Goal: Task Accomplishment & Management: Use online tool/utility

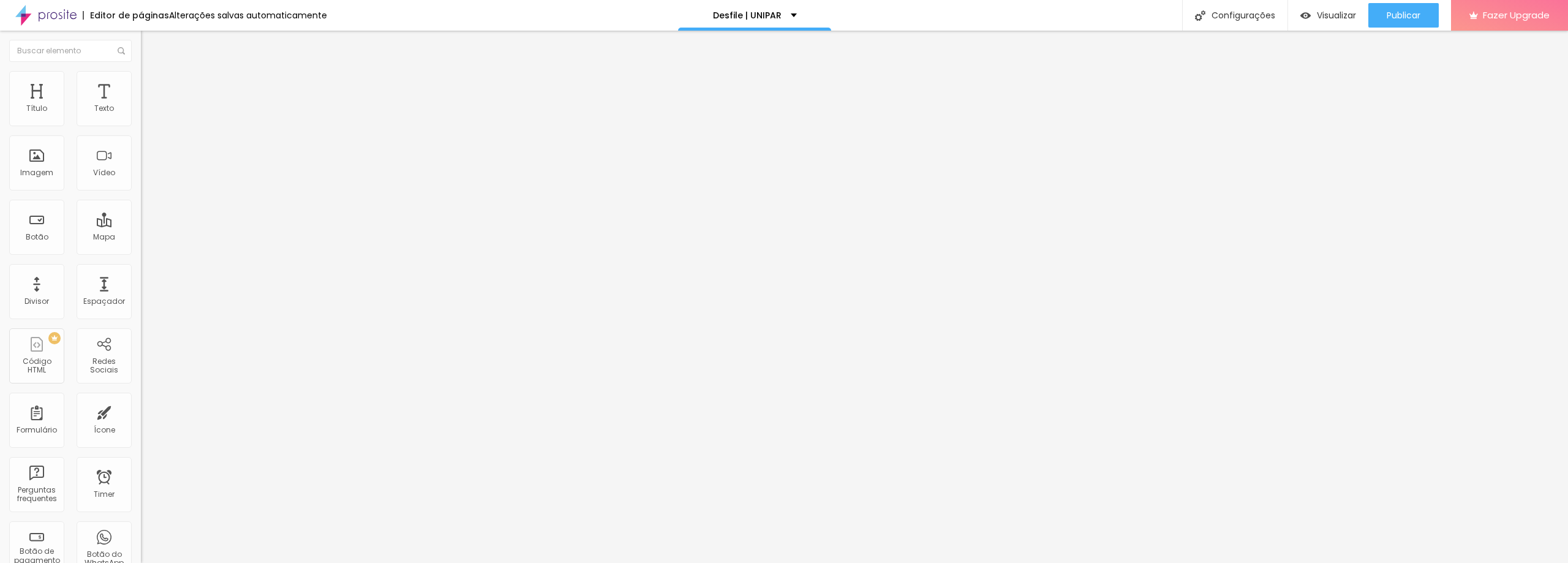
click at [152, 83] on span "Estilo" at bounding box center [161, 79] width 19 height 10
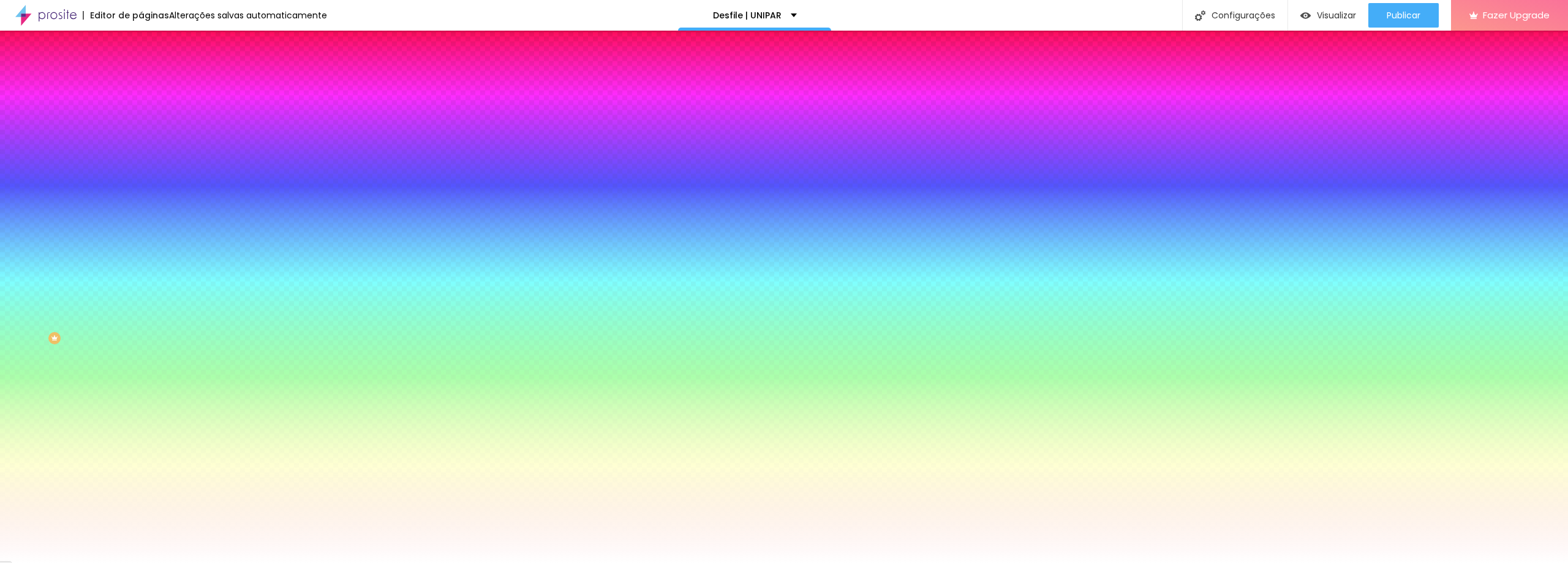
click at [141, 113] on span "Trocar imagem" at bounding box center [174, 107] width 67 height 10
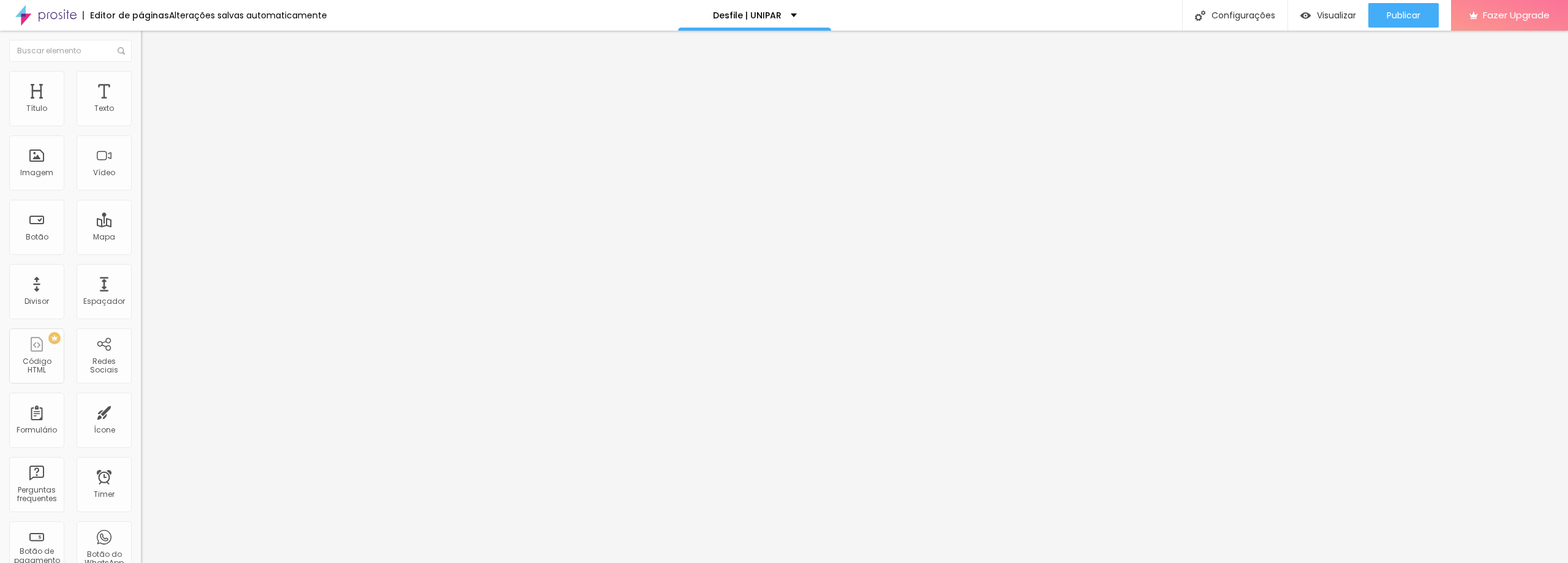
click at [141, 73] on img at bounding box center [146, 77] width 11 height 11
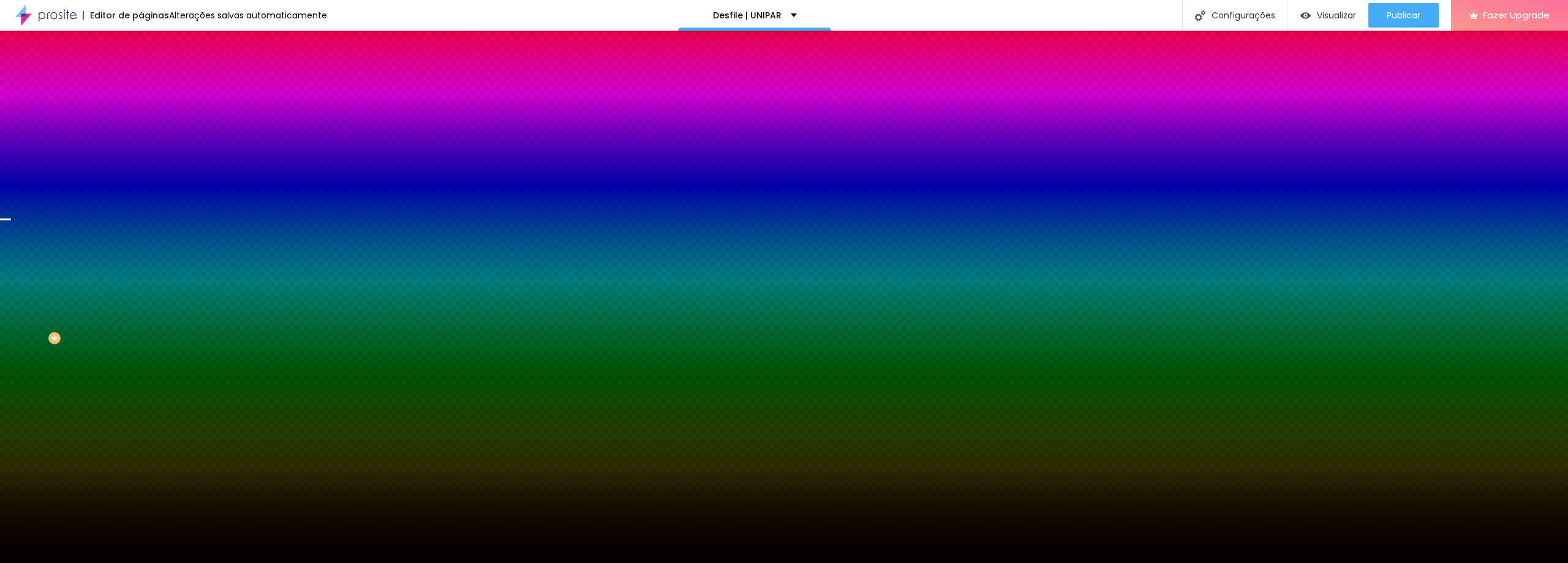
click at [141, 113] on span "Trocar imagem" at bounding box center [174, 107] width 67 height 10
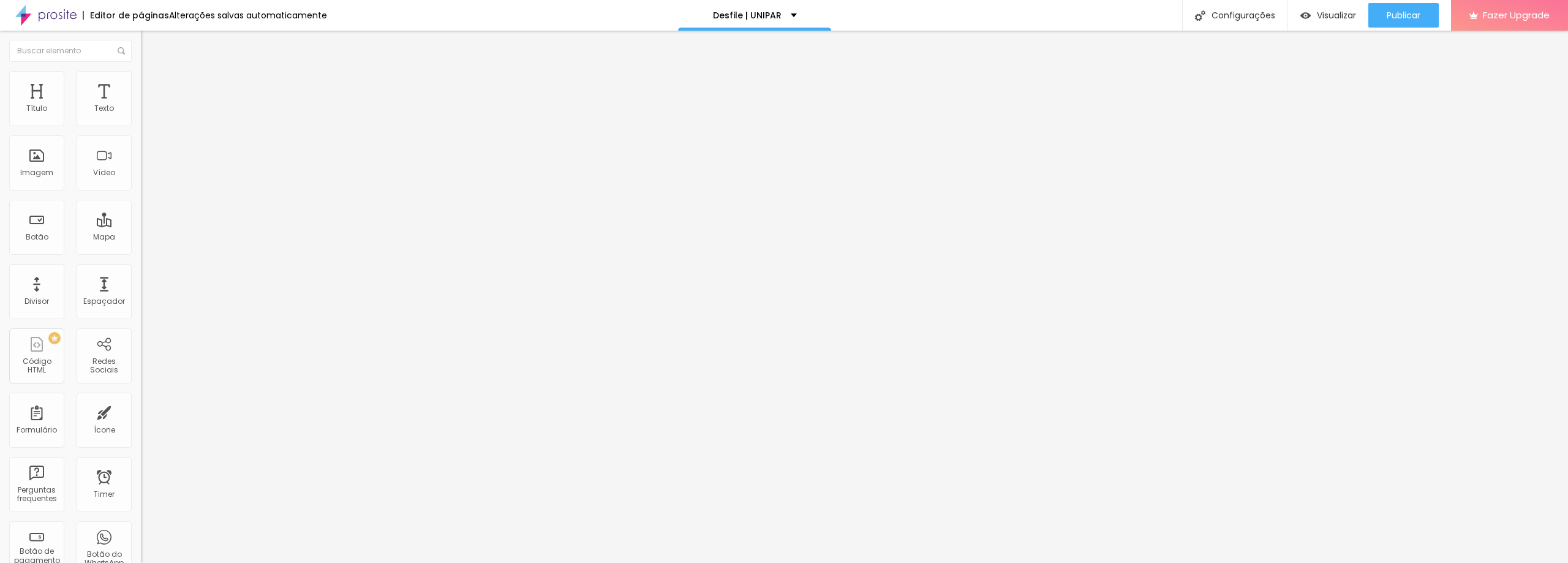
click at [141, 105] on span "Trocar imagem" at bounding box center [174, 100] width 67 height 10
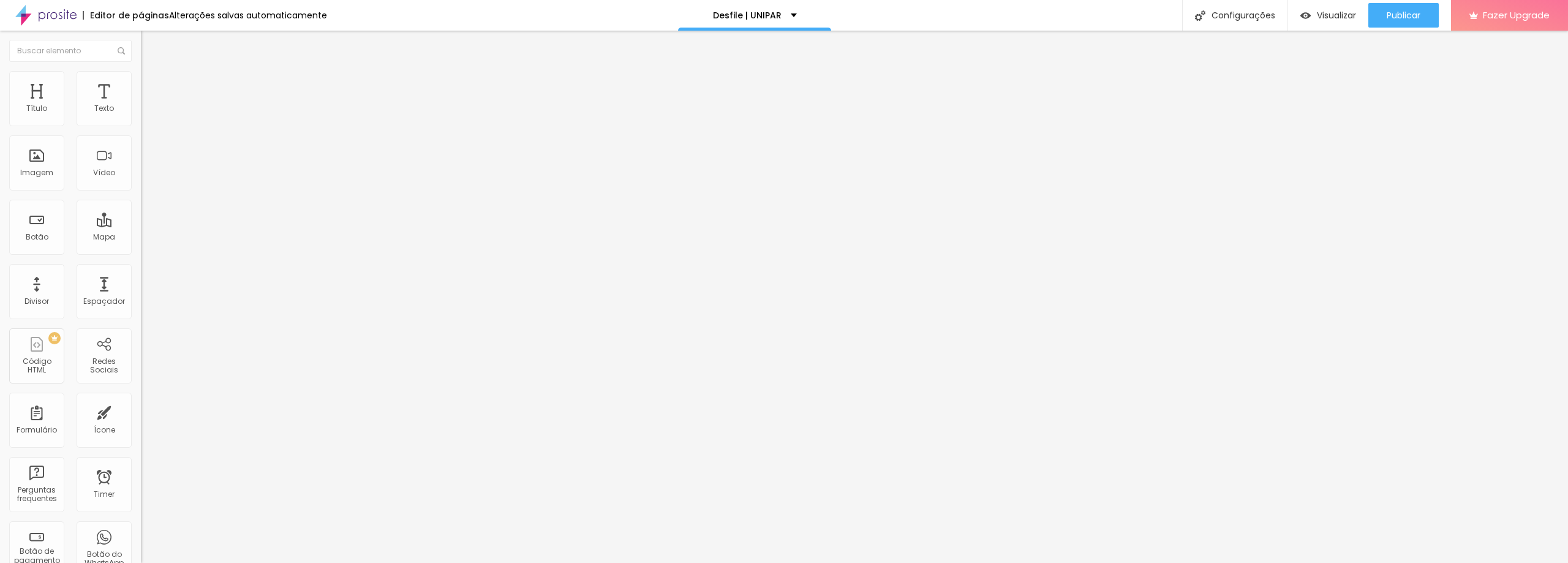
click at [152, 84] on span "Estilo" at bounding box center [161, 79] width 19 height 10
click at [141, 71] on li "Conteúdo" at bounding box center [211, 64] width 141 height 12
click at [141, 104] on div "Trocar imagem" at bounding box center [211, 99] width 141 height 8
click at [141, 105] on span "Trocar imagem" at bounding box center [174, 100] width 67 height 10
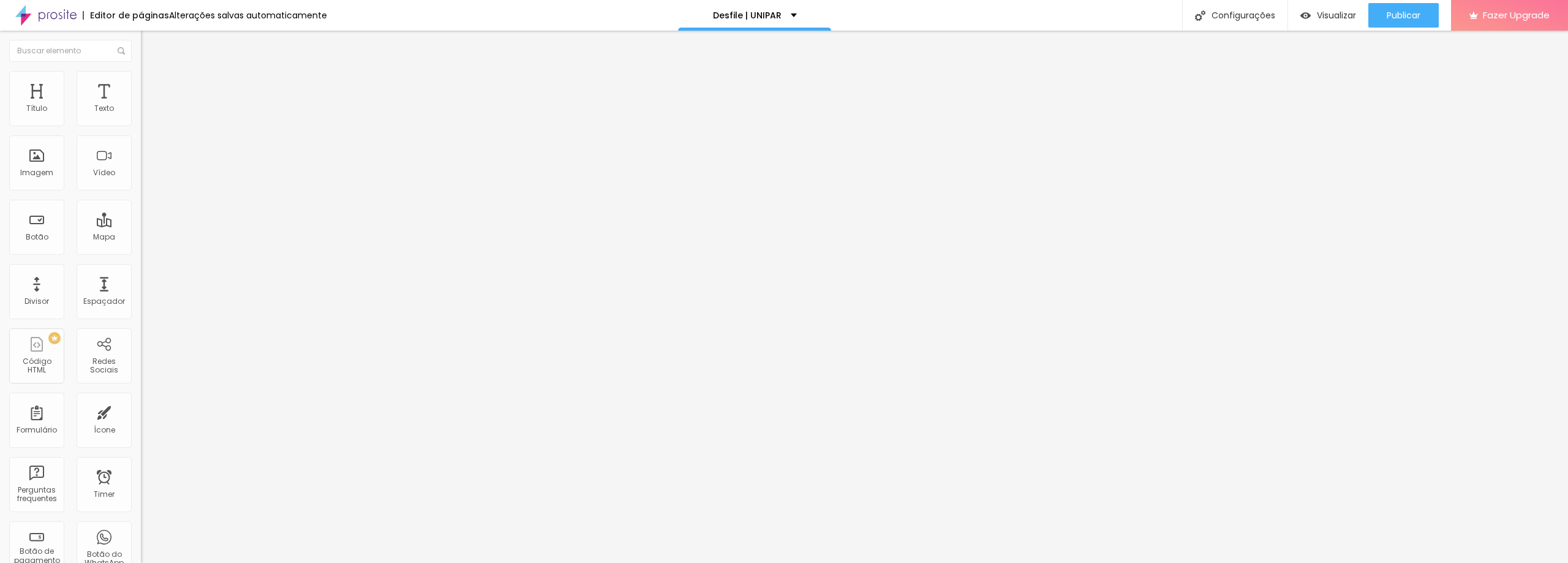
click at [141, 78] on li "Estilo" at bounding box center [211, 77] width 141 height 12
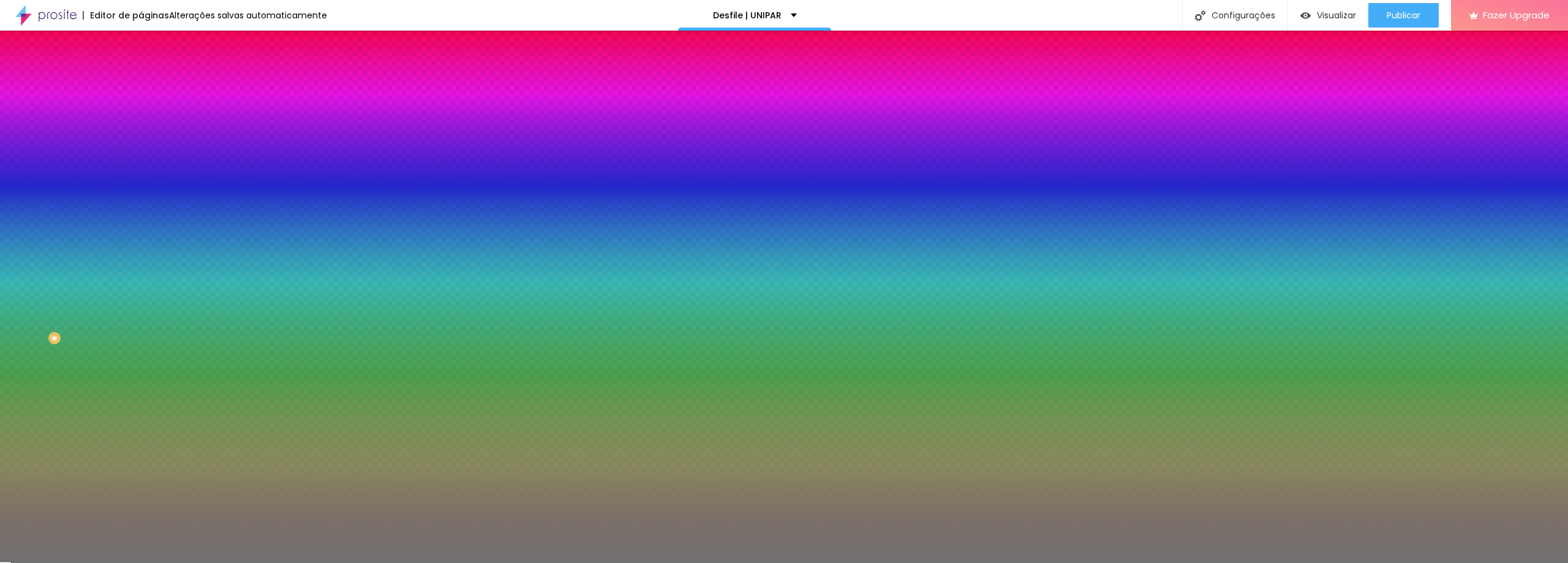
type input "49"
type input "50"
type input "51"
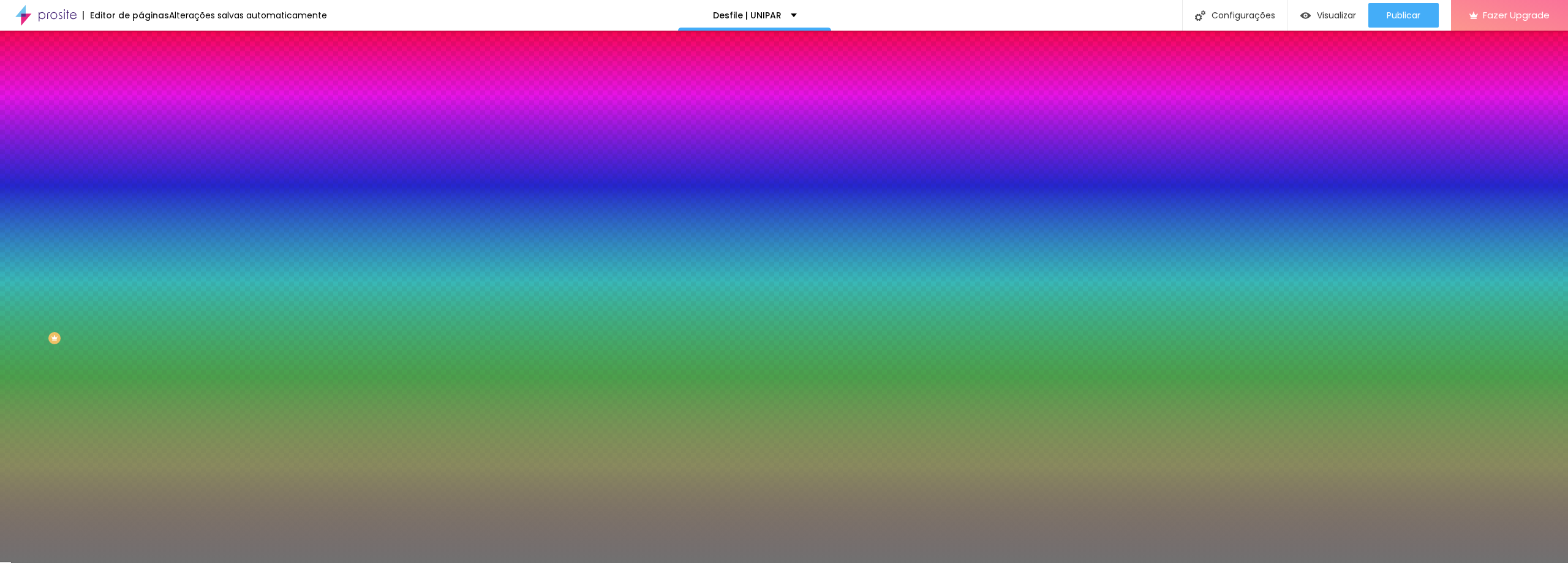
type input "51"
type input "52"
type input "53"
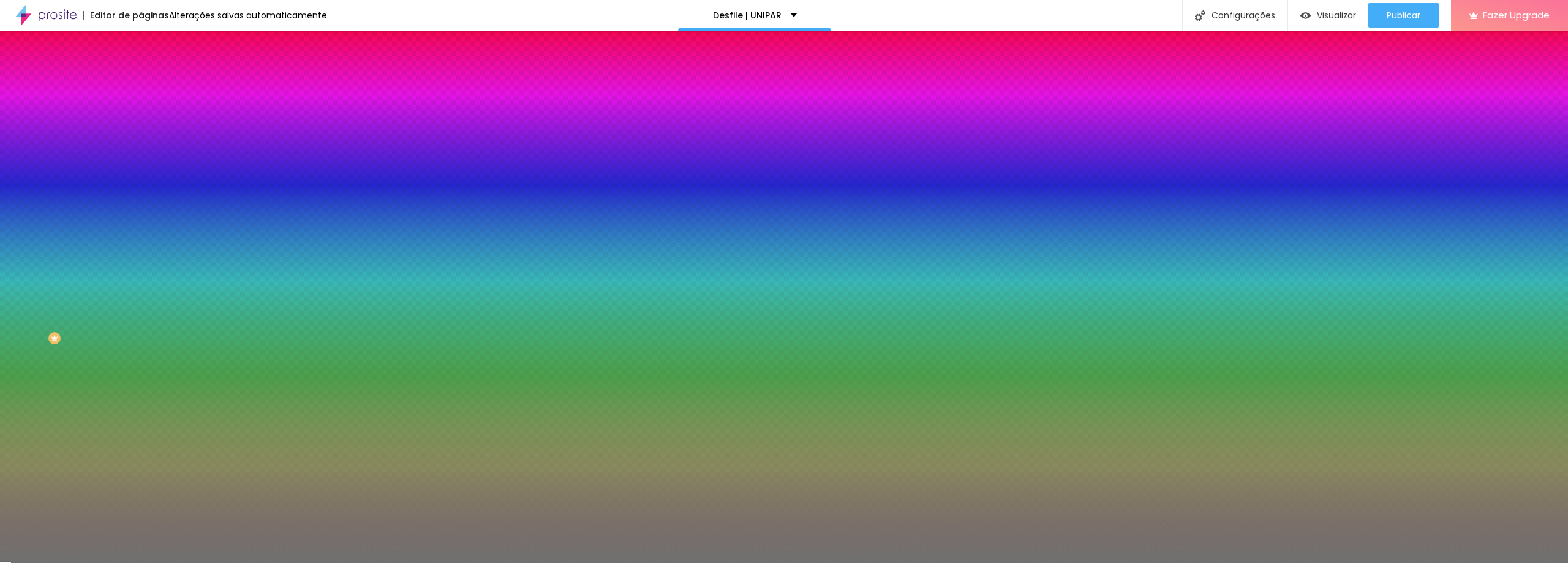
type input "55"
type input "60"
type input "61"
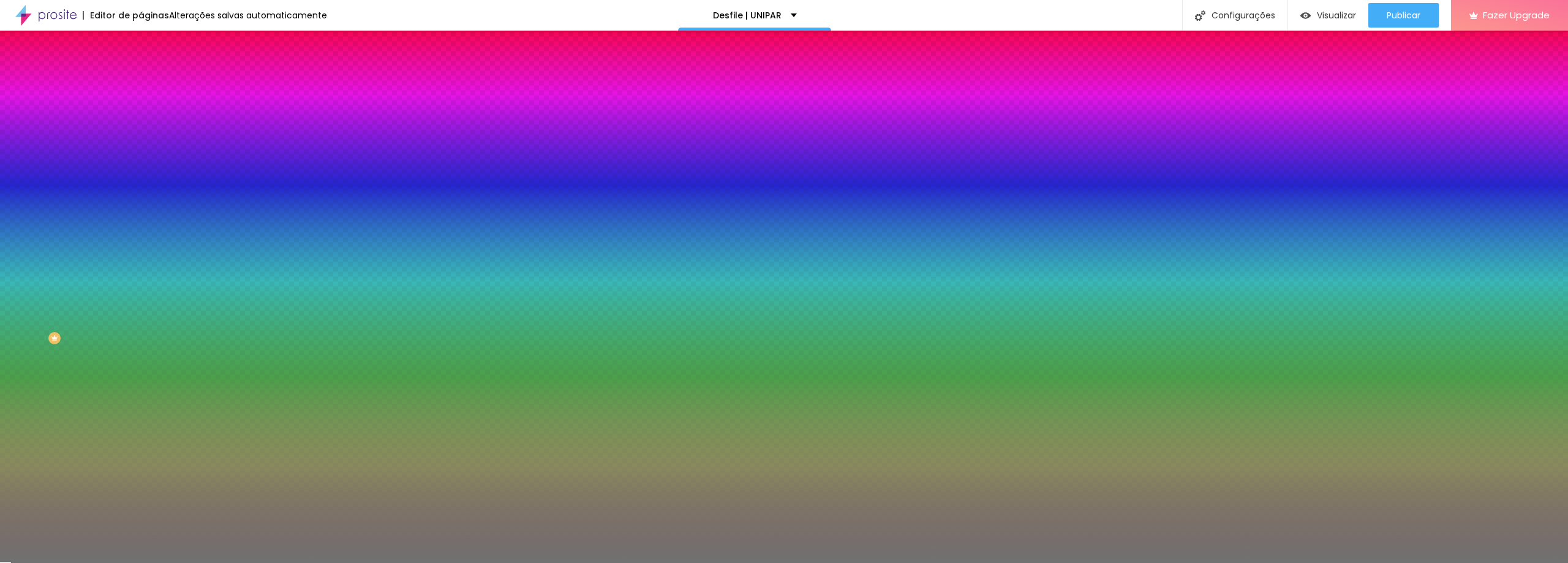
type input "61"
type input "62"
type input "63"
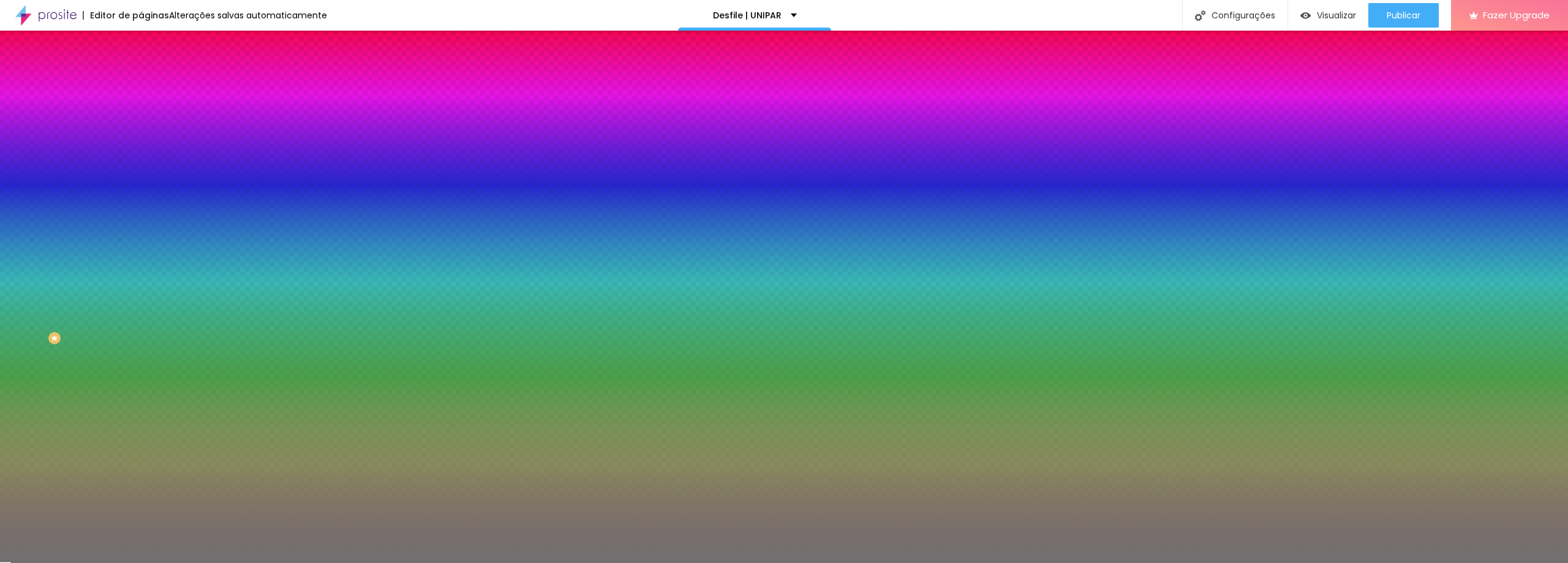
type input "64"
type input "66"
type input "68"
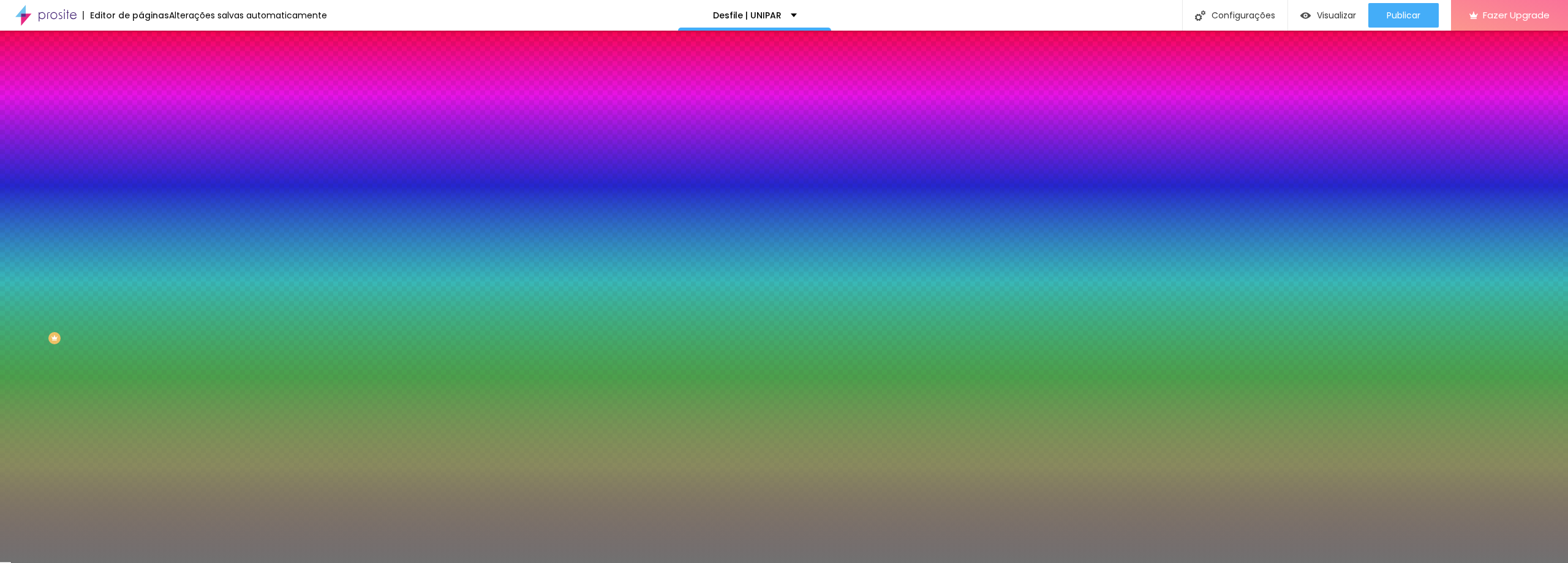
type input "68"
type input "69"
type input "71"
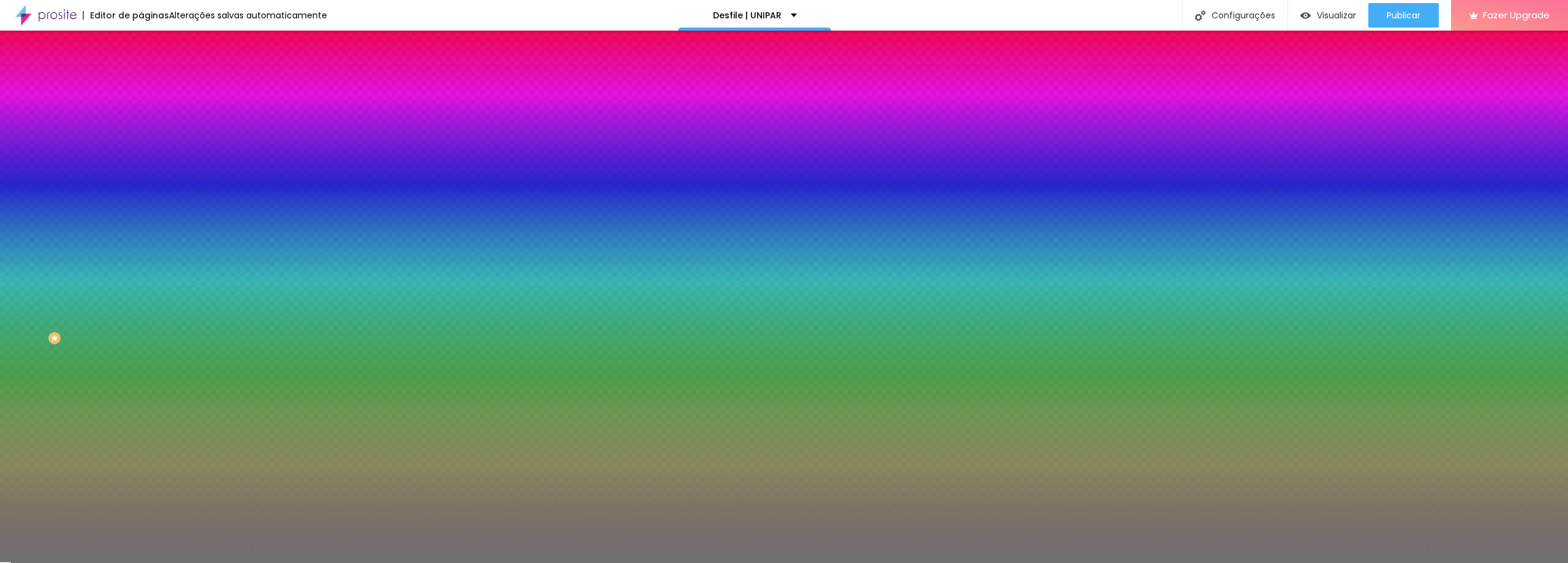
type input "72"
type input "73"
type input "74"
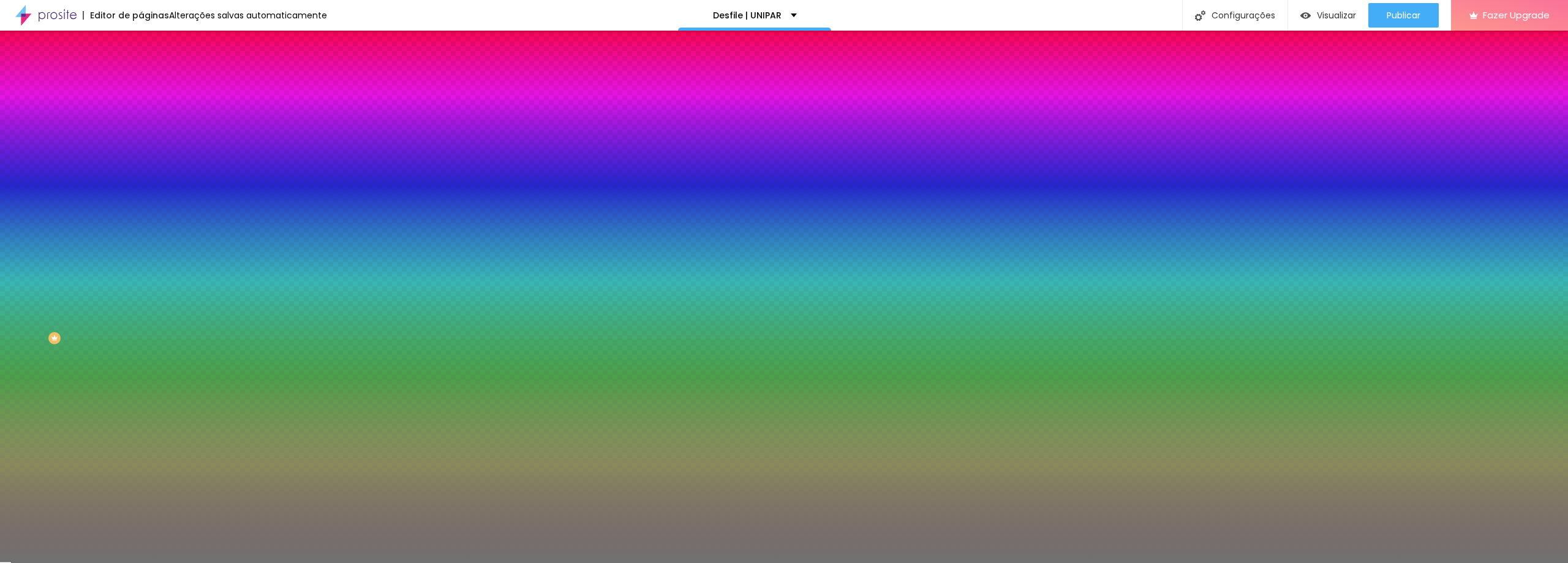
type input "74"
type input "75"
type input "76"
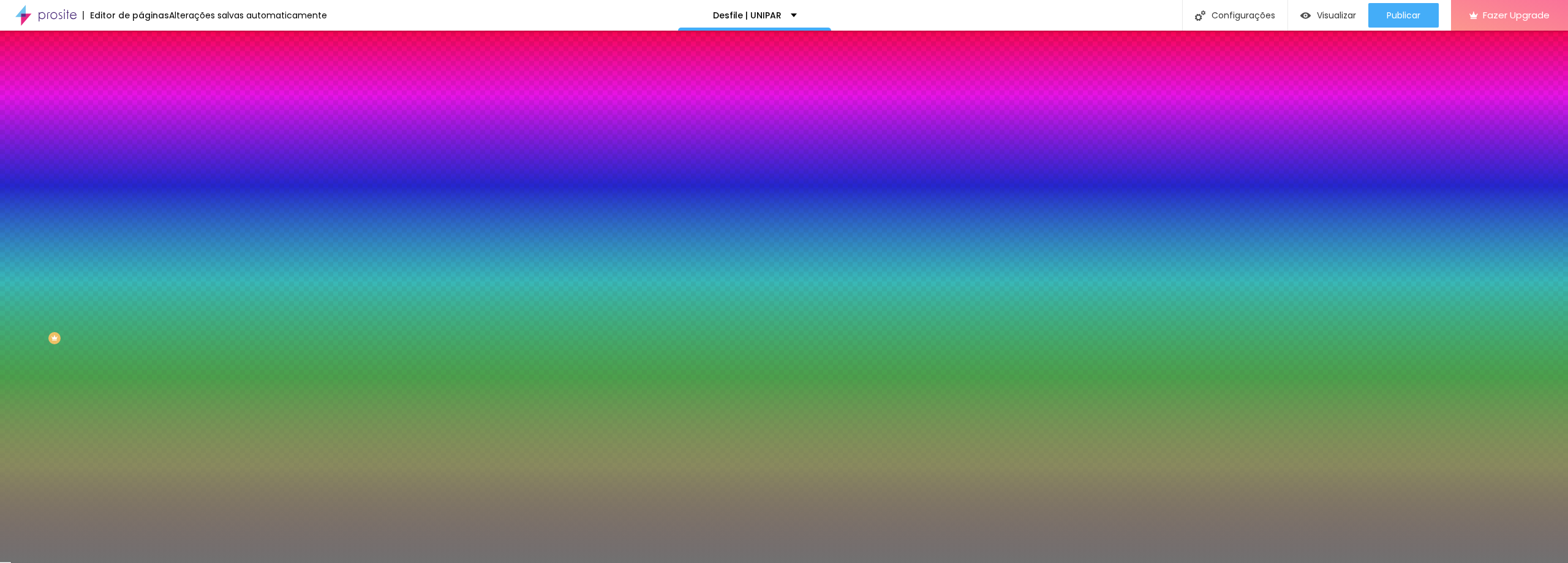
type input "77"
type input "79"
type input "81"
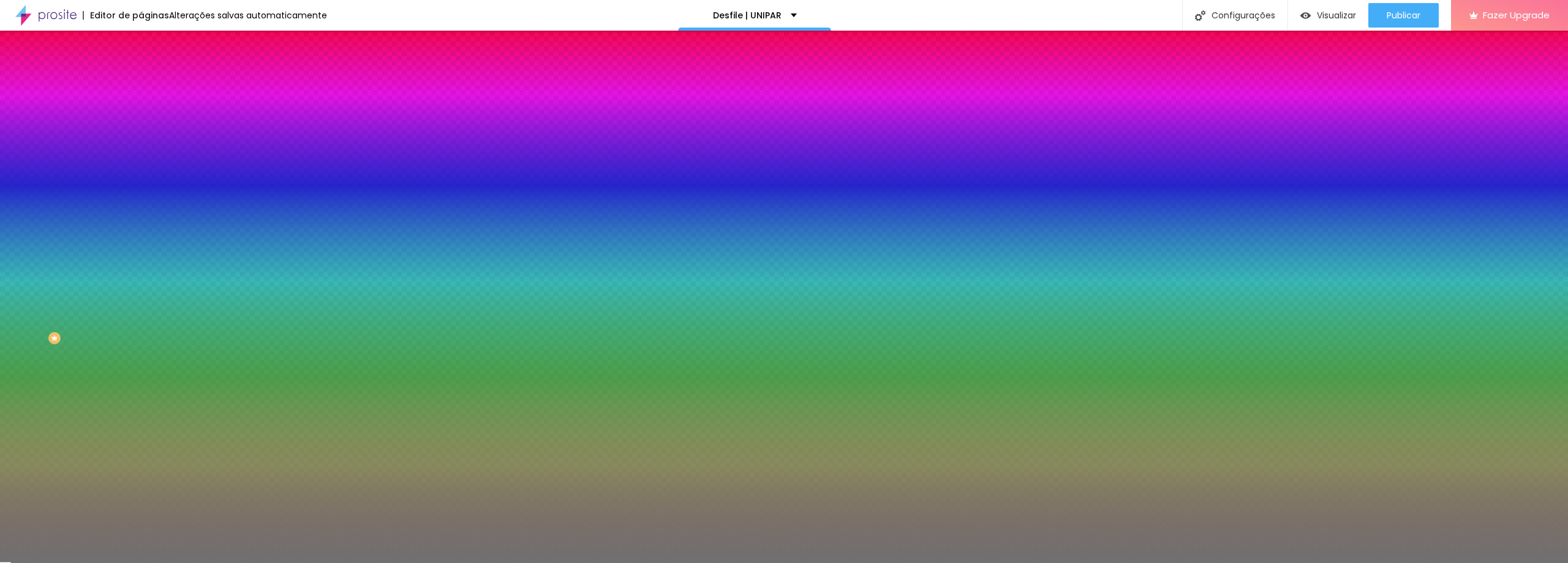
type input "81"
type input "85"
type input "90"
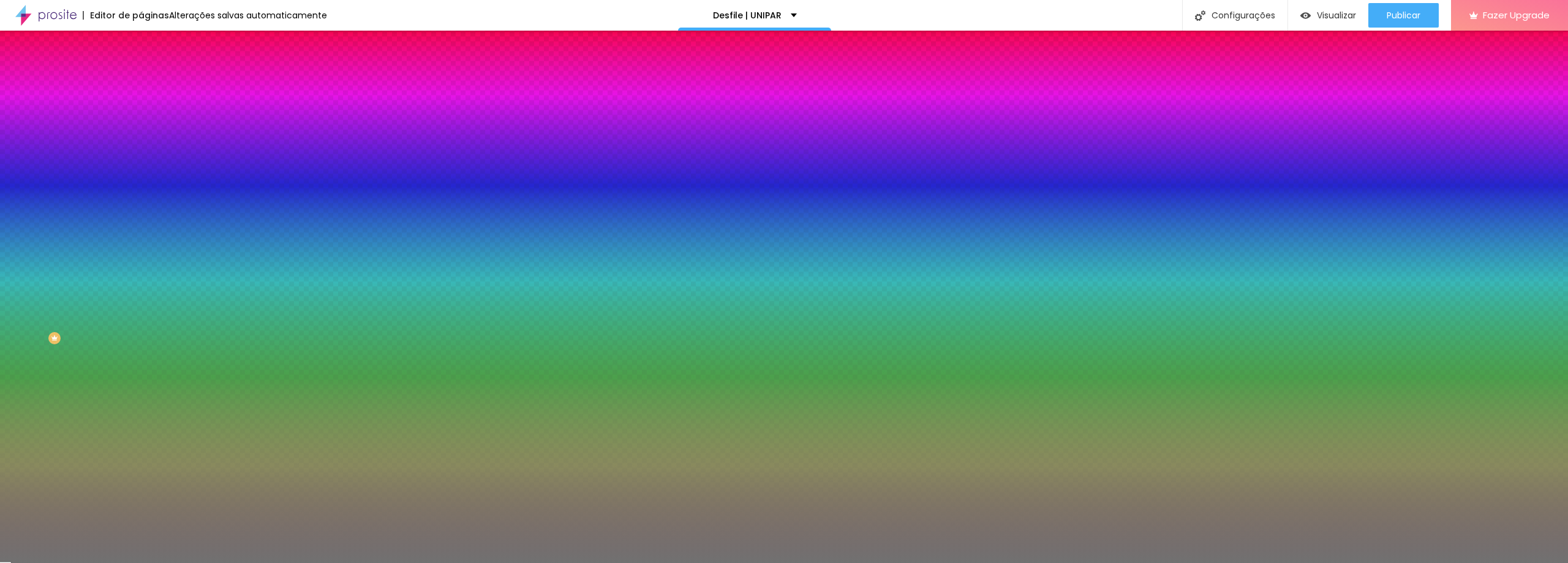
type input "93"
type input "94"
type input "95"
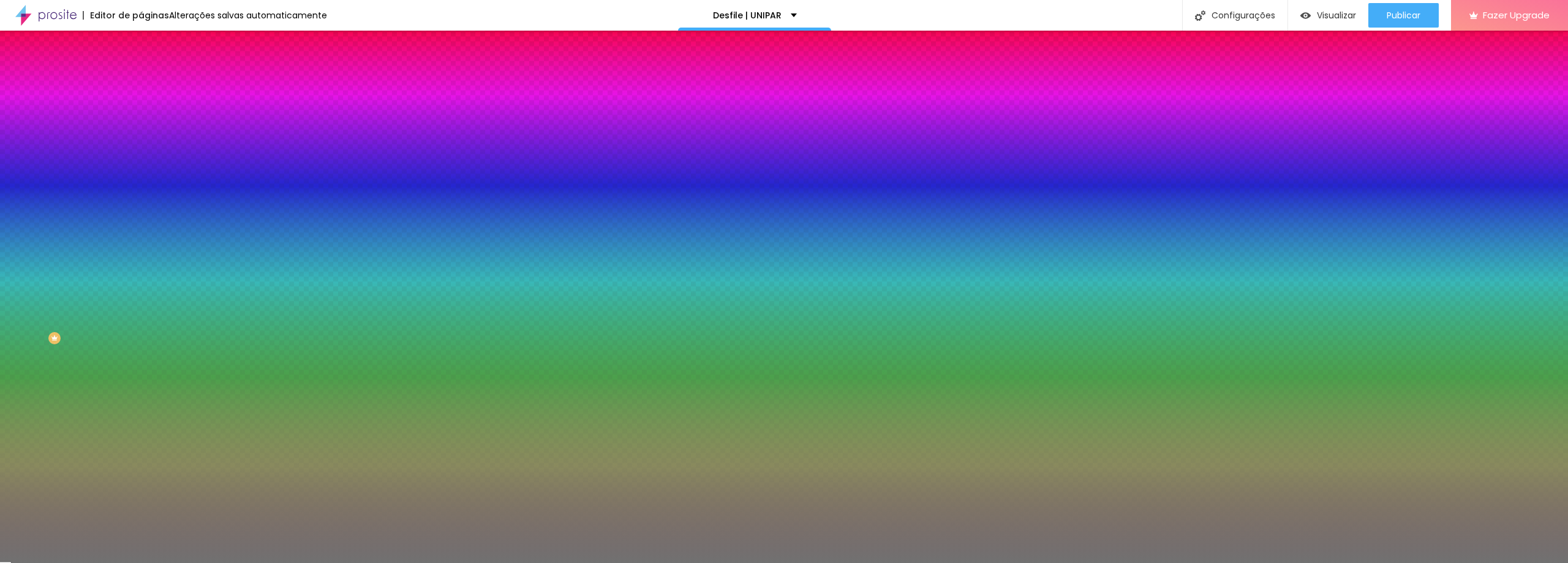
type input "95"
type input "96"
type input "97"
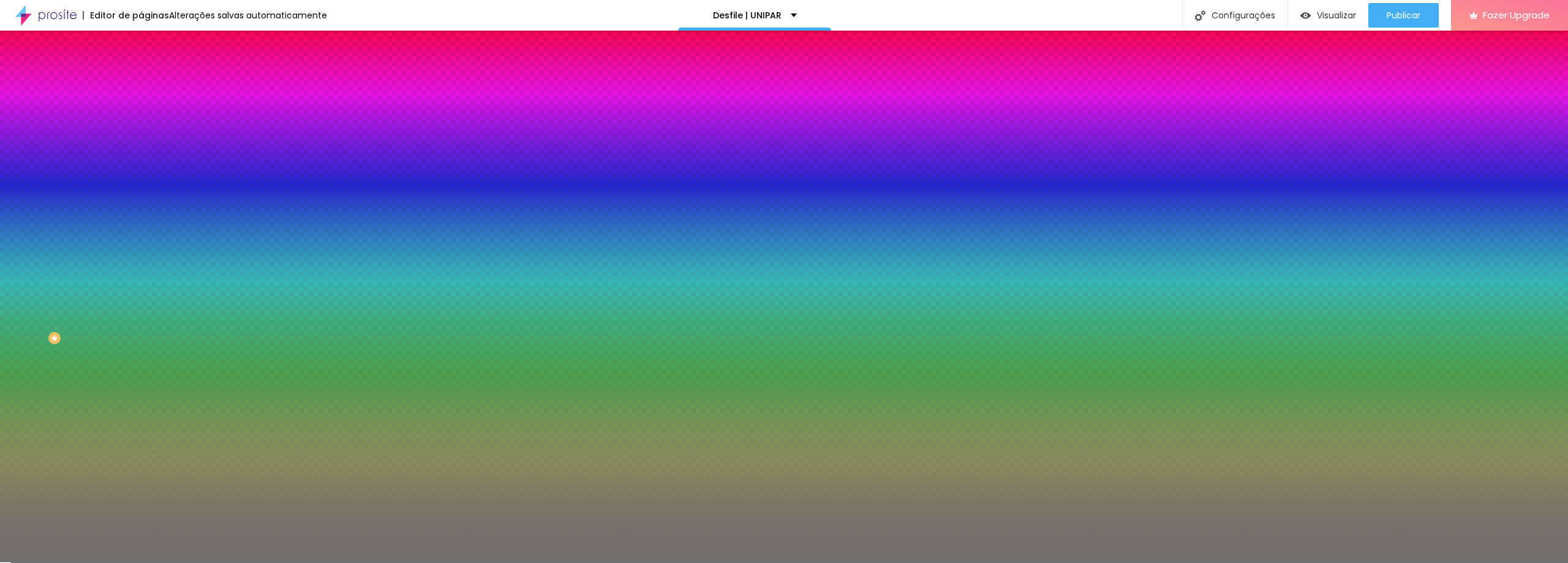
type input "99"
type input "100"
type input "99"
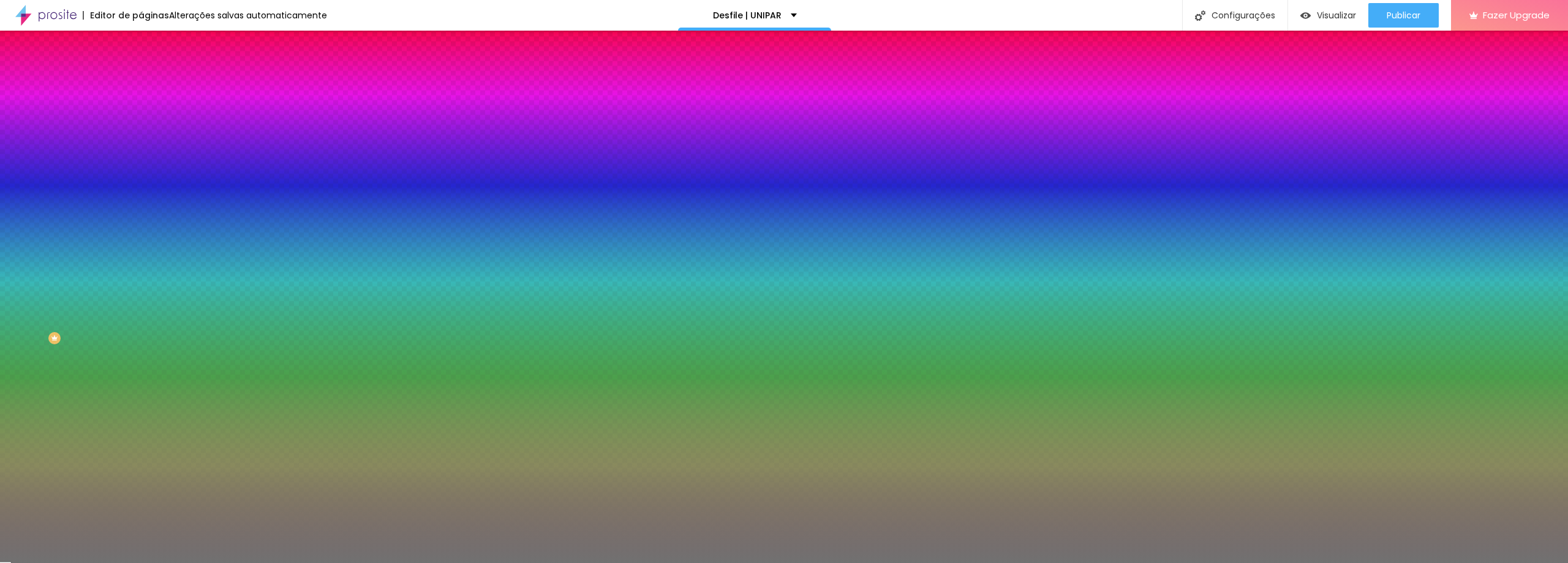
type input "99"
type input "98"
type input "97"
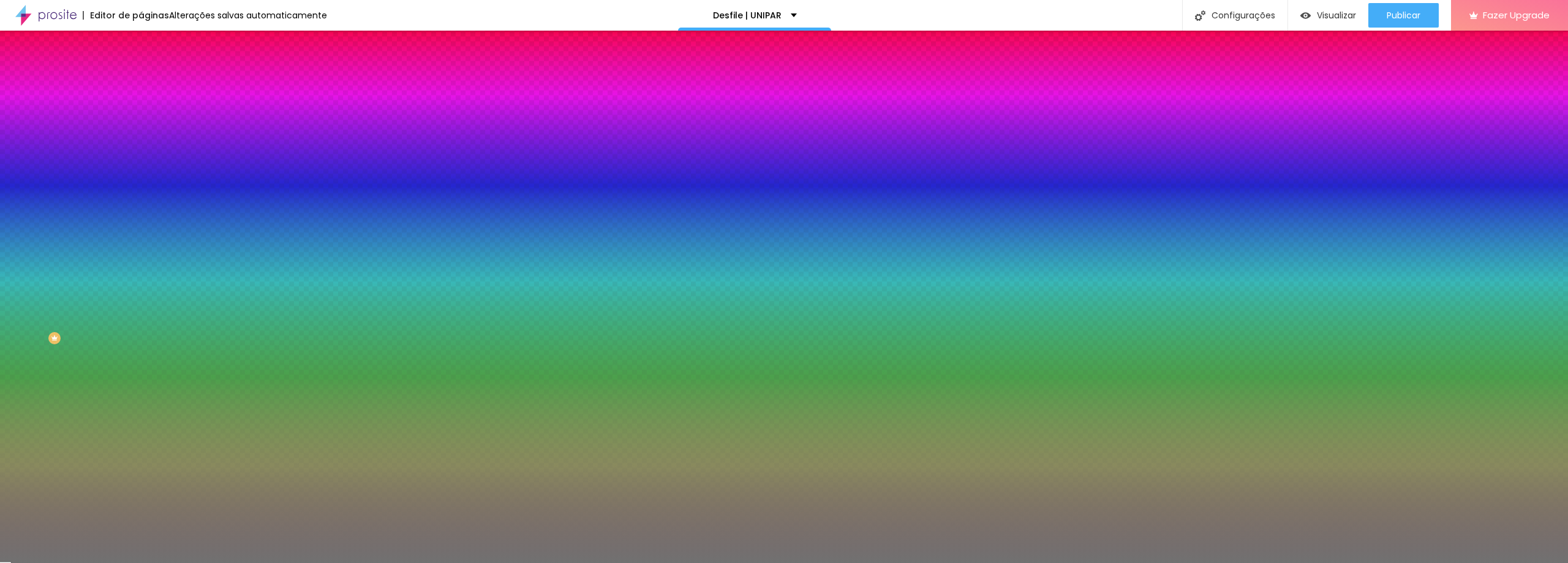
type input "96"
type input "95"
type input "94"
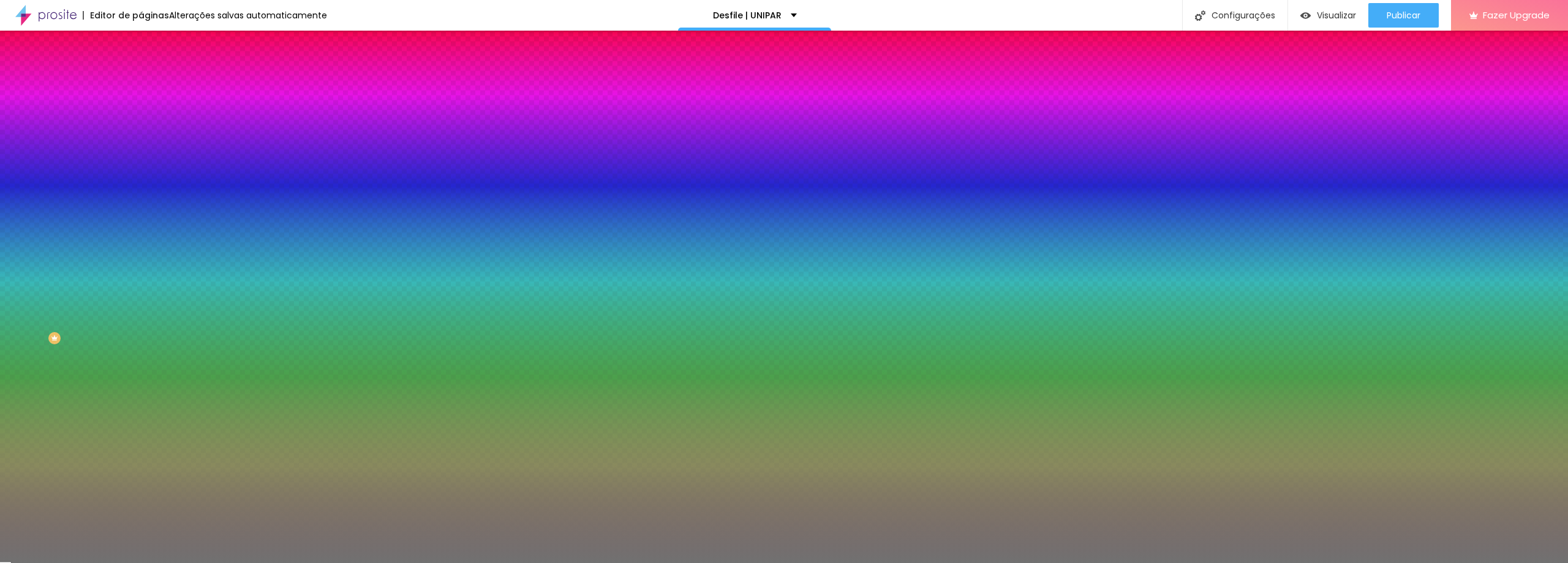
type input "94"
type input "93"
type input "92"
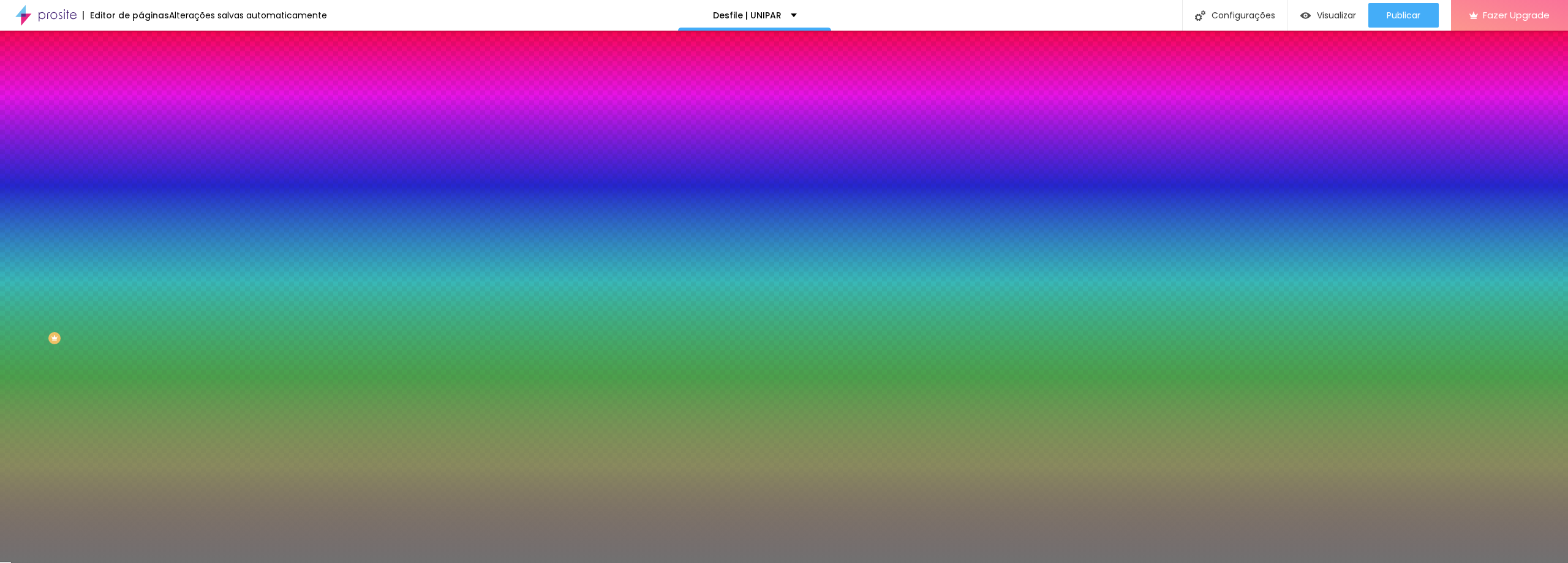
type input "91"
type input "92"
type input "93"
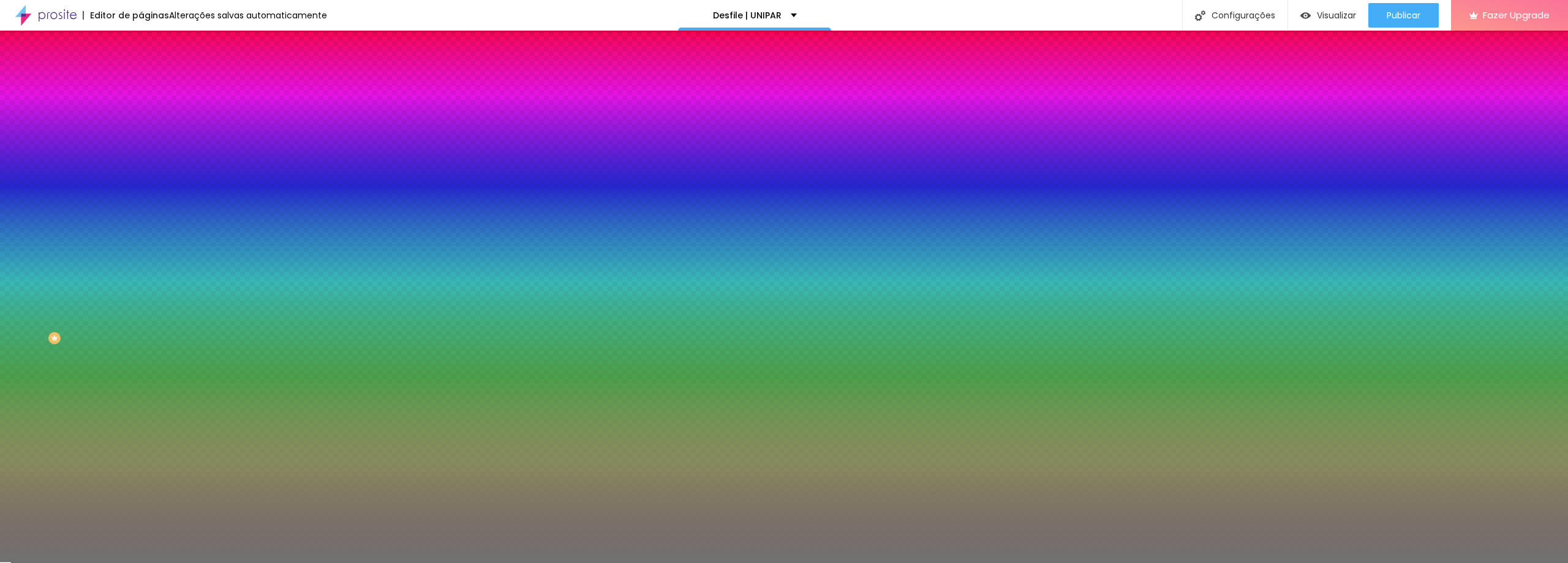
type input "93"
type input "94"
type input "95"
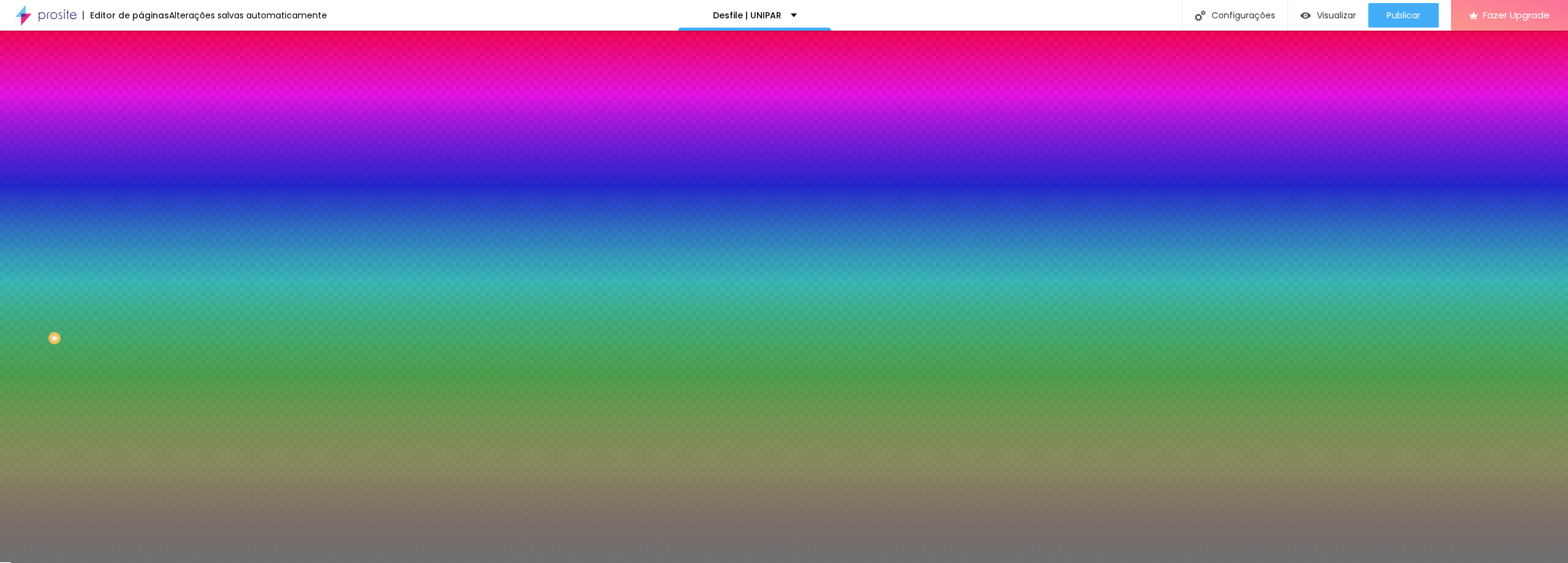
type input "97"
type input "99"
type input "100"
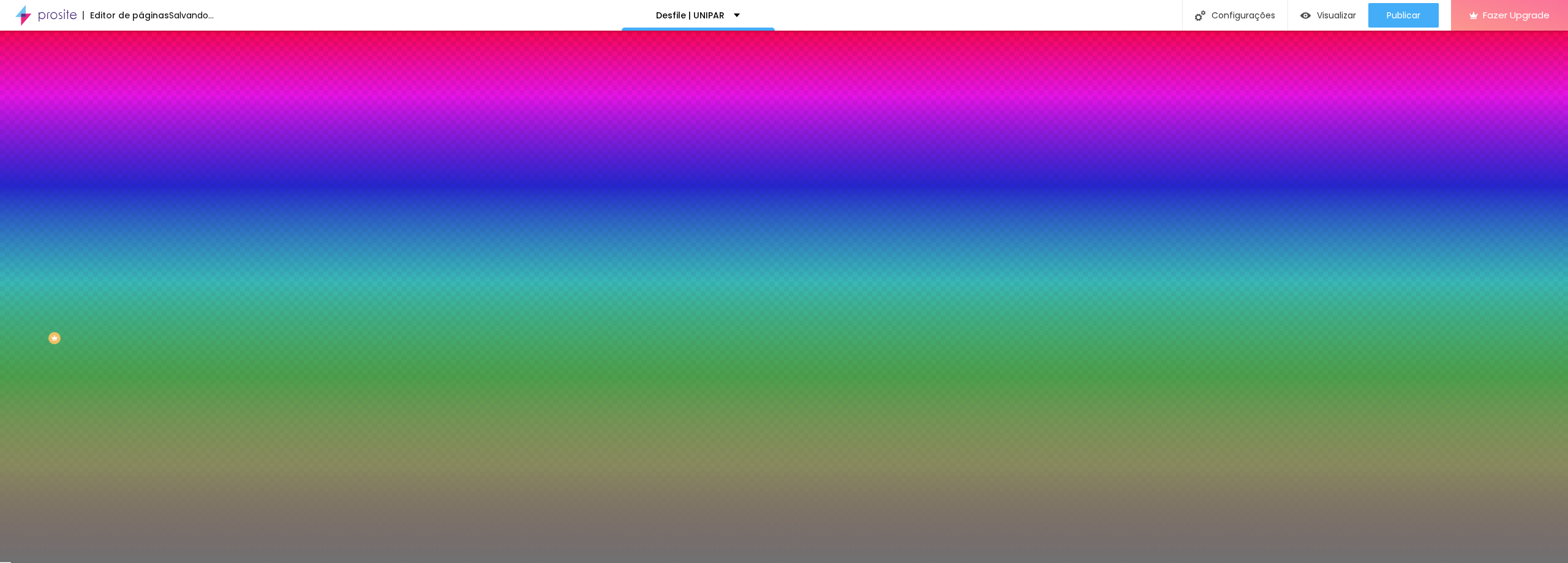
drag, startPoint x: 61, startPoint y: 160, endPoint x: 140, endPoint y: 173, distance: 80.1
type input "100"
click at [141, 159] on input "range" at bounding box center [180, 154] width 79 height 10
type input "9"
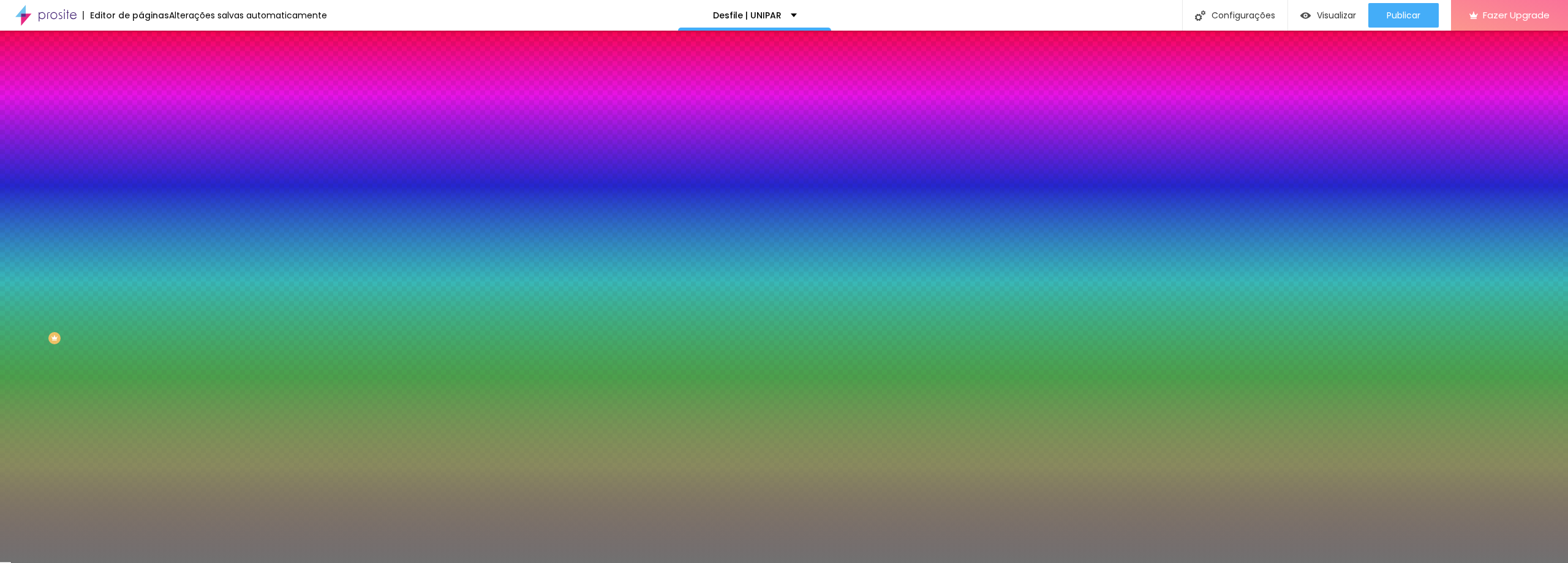
type input "8"
type input "7"
type input "6"
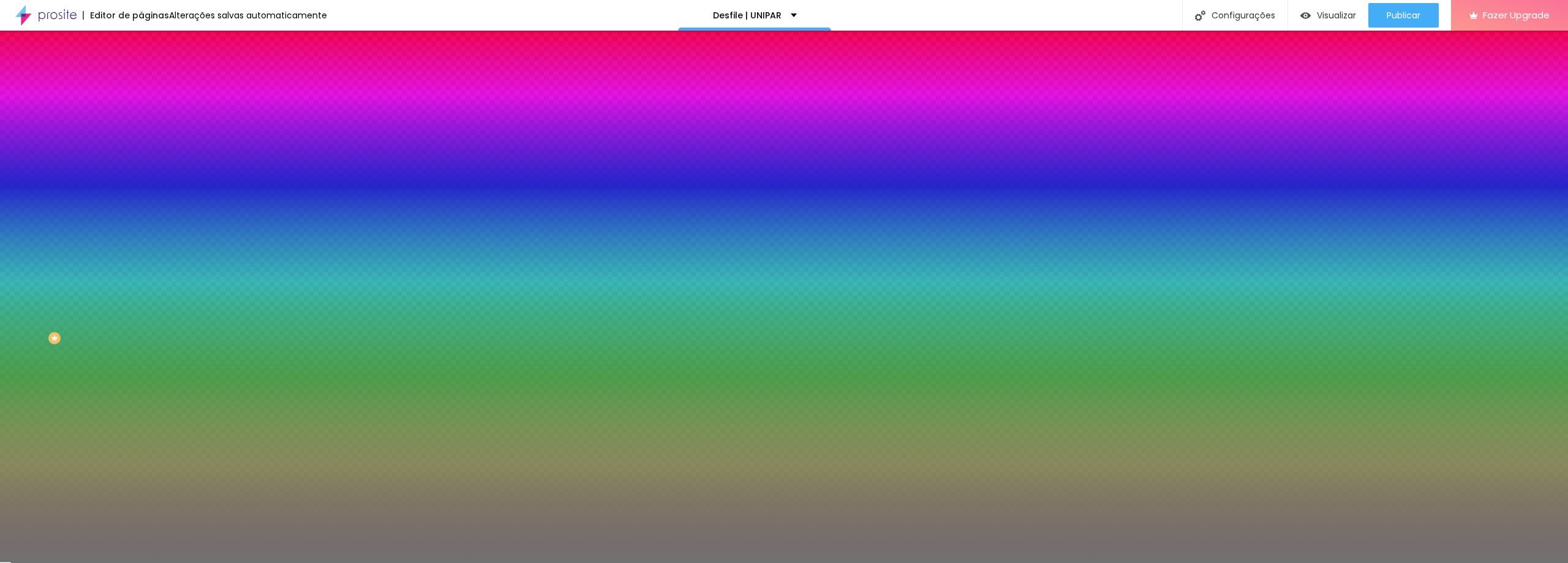
type input "6"
type input "5"
type input "4"
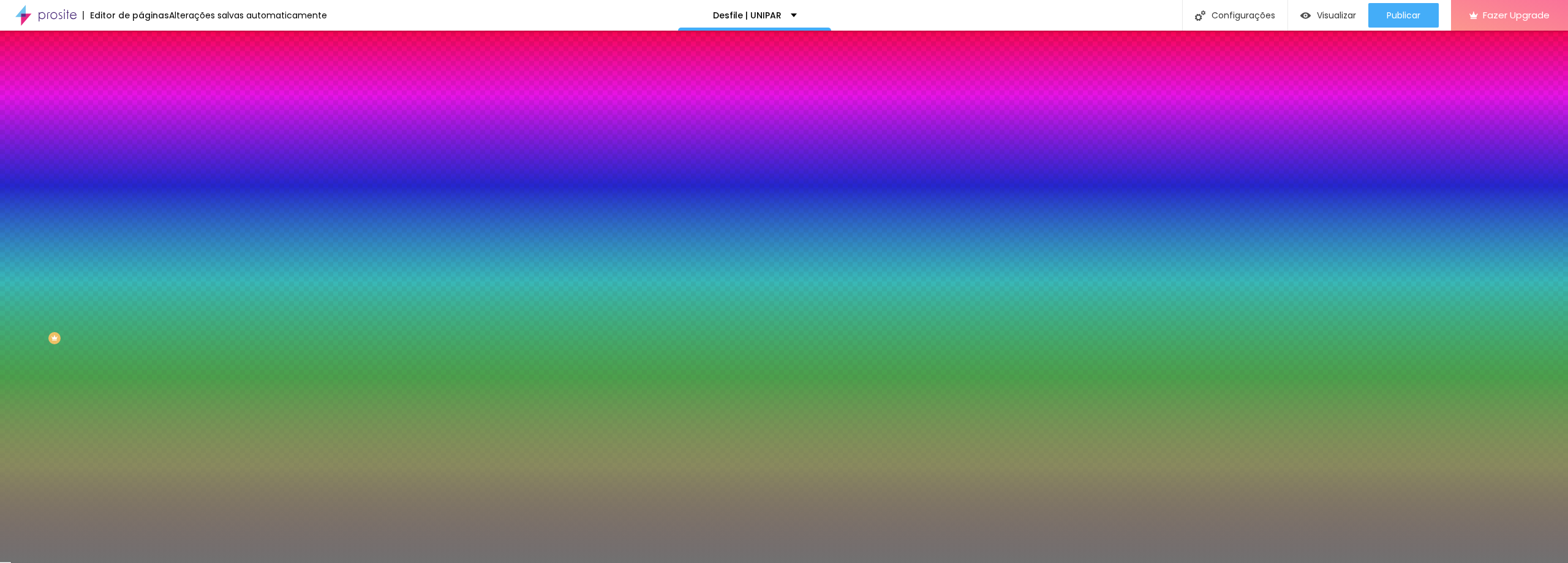
type input "2"
type input "1"
drag, startPoint x: 59, startPoint y: 195, endPoint x: 1, endPoint y: 196, distance: 58.0
type input "1"
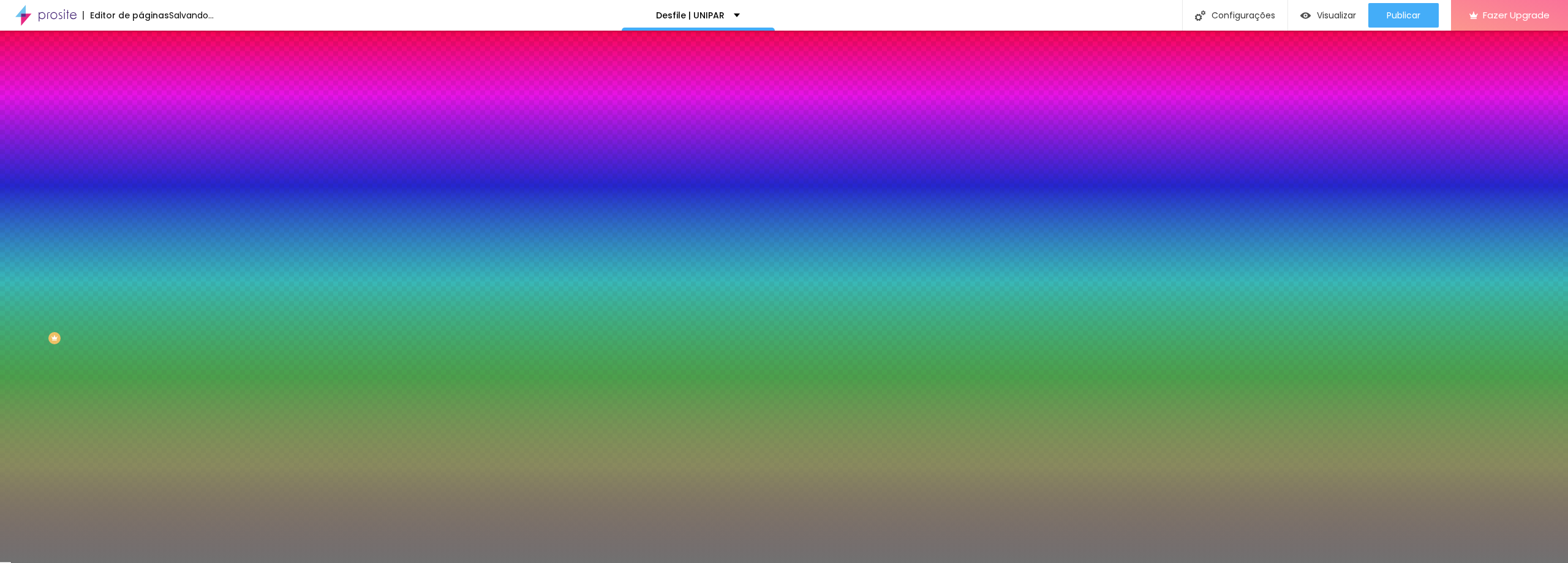
click at [141, 190] on input "range" at bounding box center [180, 185] width 79 height 10
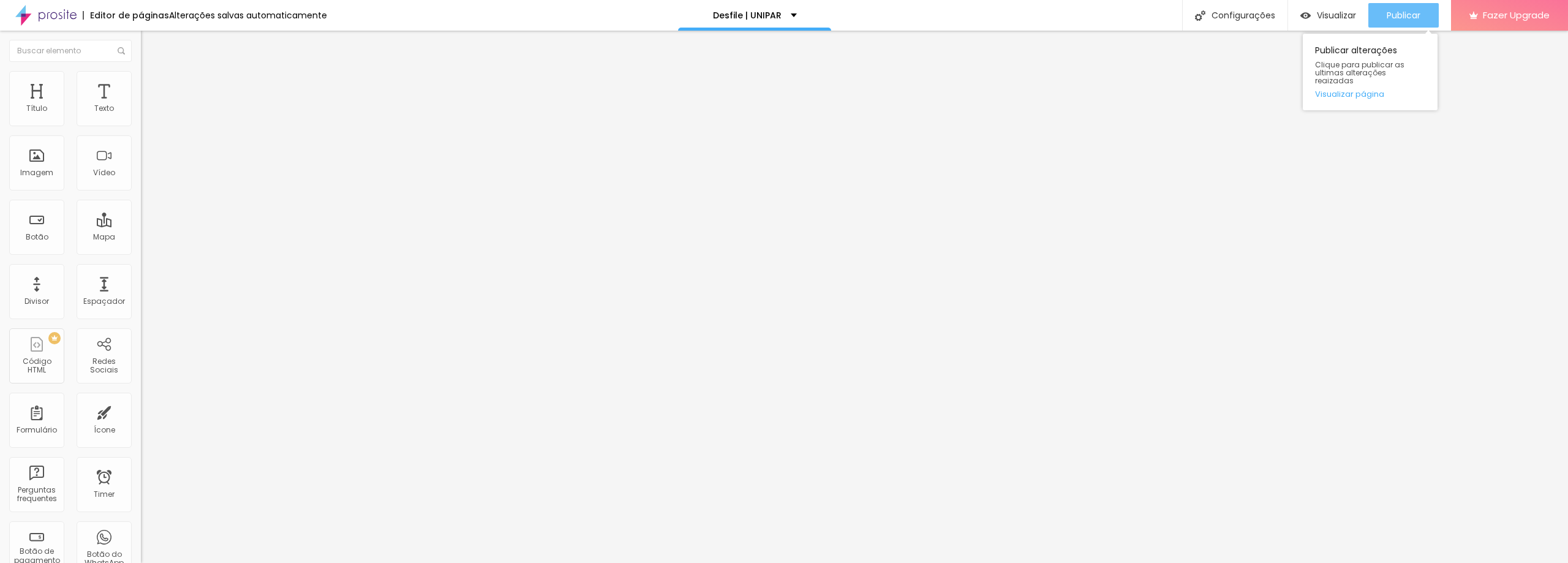
click at [1389, 10] on span "Publicar" at bounding box center [1403, 15] width 34 height 10
